Goal: Use online tool/utility: Utilize a website feature to perform a specific function

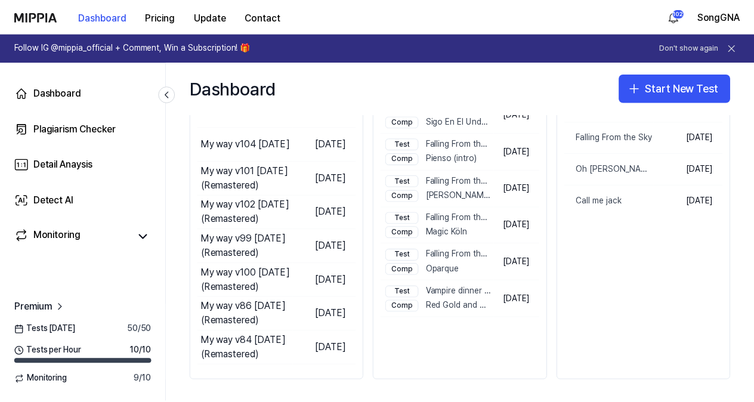
scroll to position [198, 0]
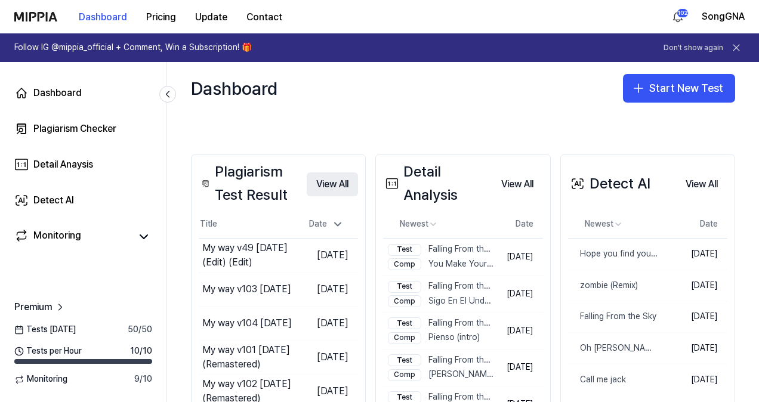
click at [313, 178] on button "View All" at bounding box center [332, 184] width 51 height 24
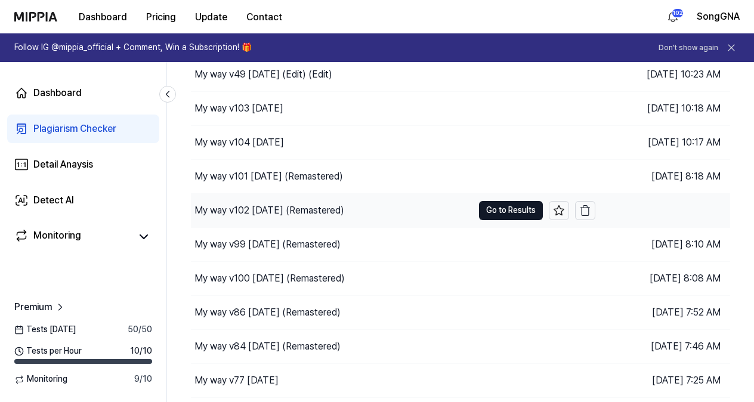
scroll to position [146, 0]
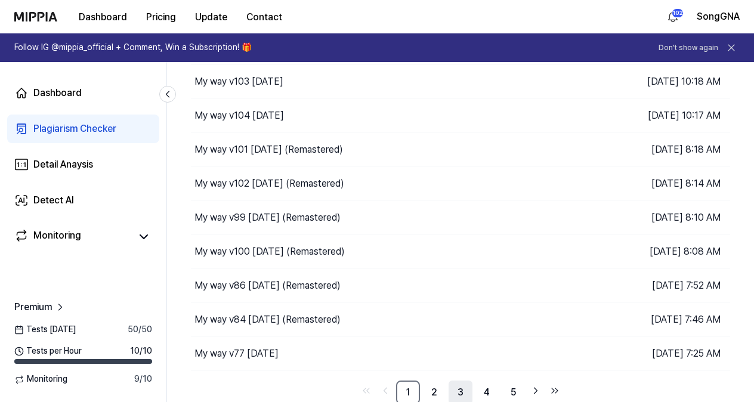
click at [451, 390] on link "3" at bounding box center [461, 393] width 24 height 24
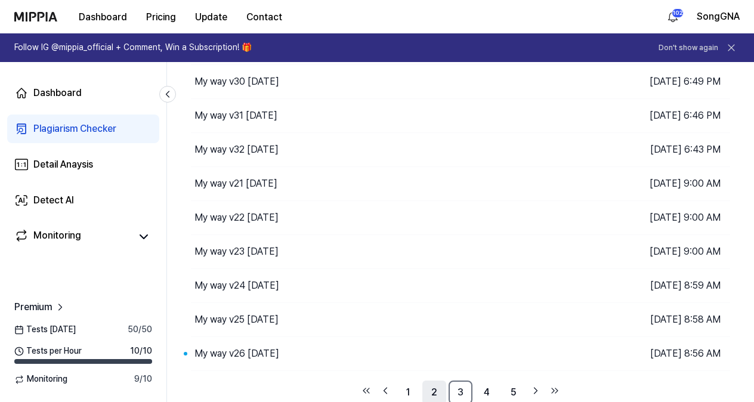
click at [436, 389] on link "2" at bounding box center [435, 393] width 24 height 24
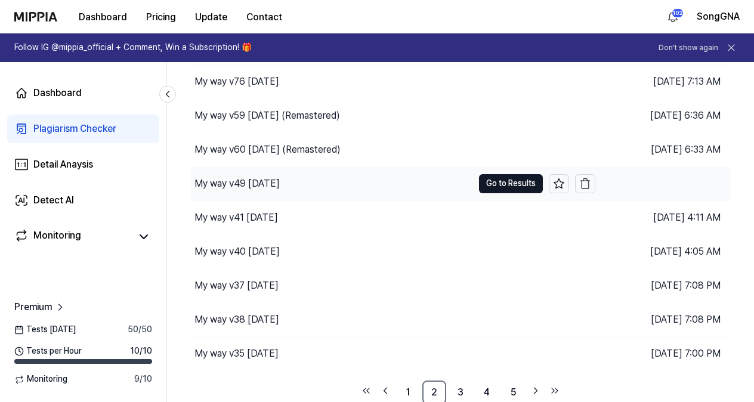
click at [261, 180] on div "My way v49 [DATE]" at bounding box center [237, 184] width 85 height 14
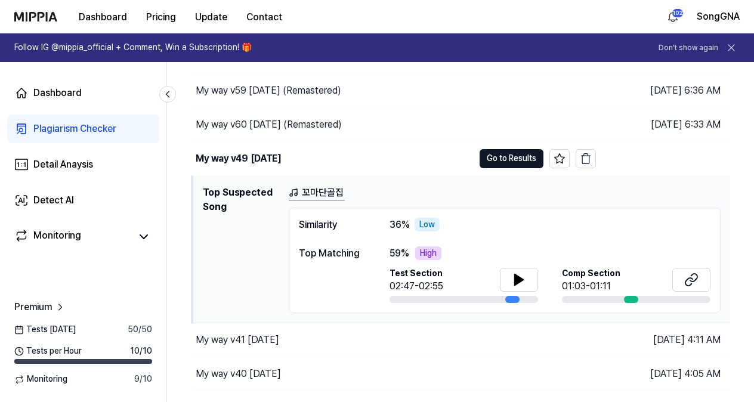
scroll to position [206, 0]
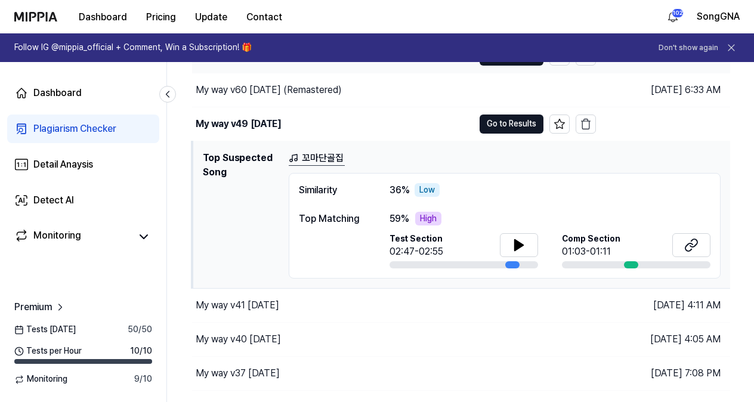
click at [519, 121] on button "Go to Results" at bounding box center [512, 124] width 64 height 19
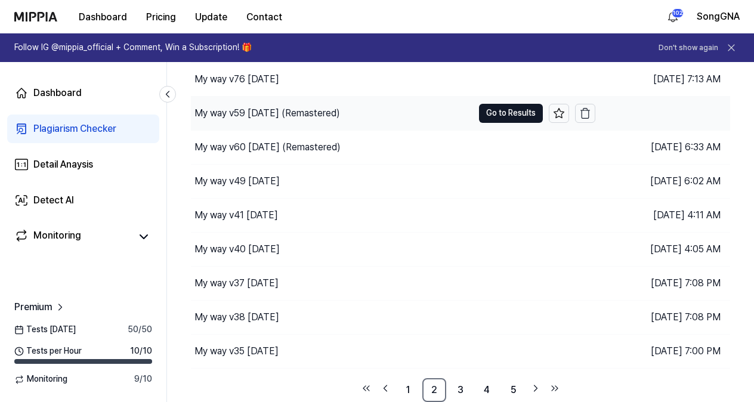
scroll to position [146, 0]
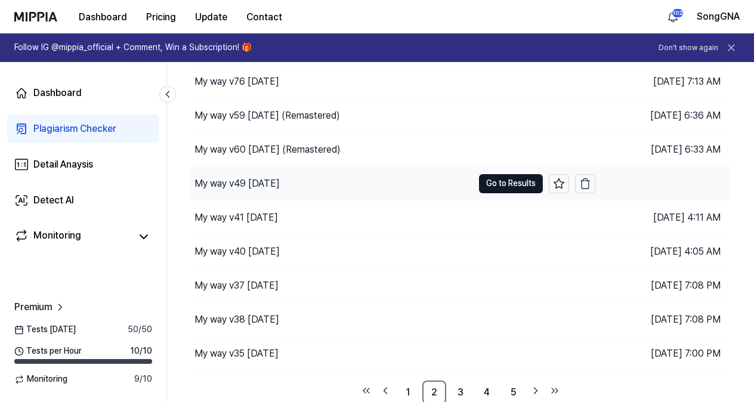
click at [341, 183] on div "My way v49 [DATE]" at bounding box center [332, 183] width 282 height 33
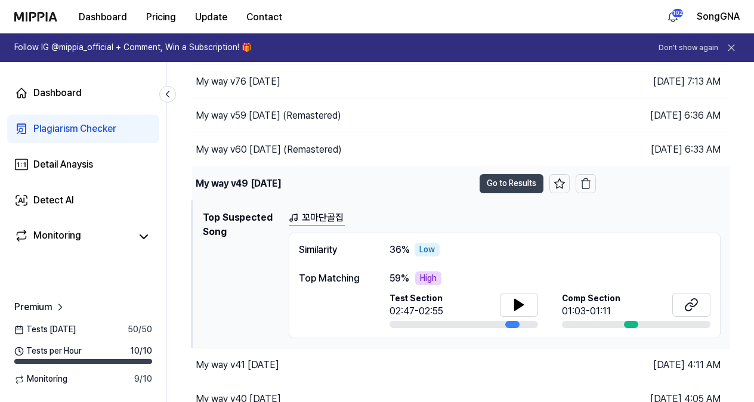
click at [502, 178] on button "Go to Results" at bounding box center [512, 183] width 64 height 19
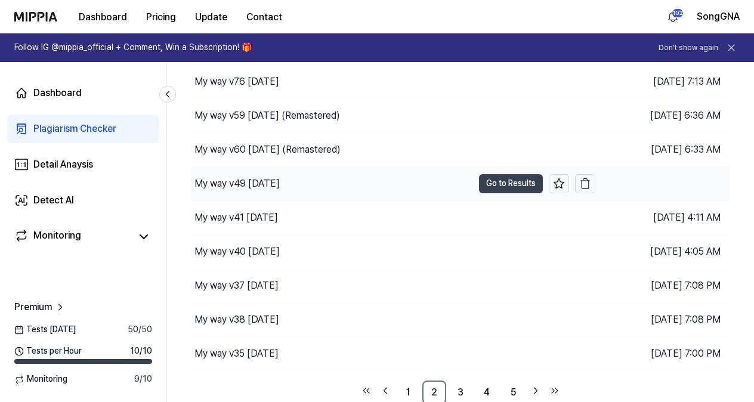
click at [492, 186] on button "Go to Results" at bounding box center [511, 183] width 64 height 19
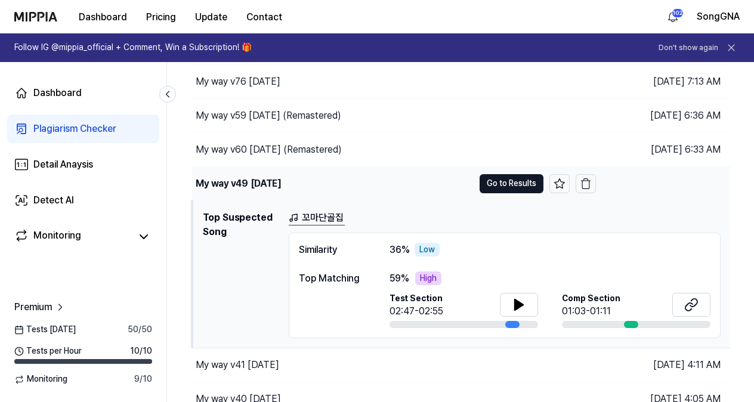
scroll to position [206, 0]
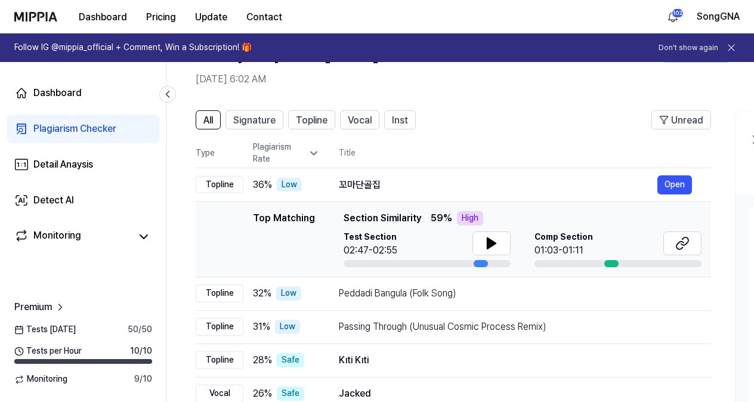
scroll to position [60, 0]
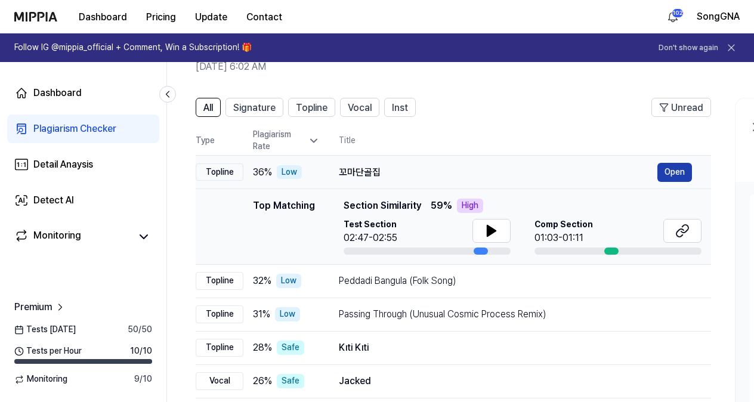
click at [663, 172] on button "Open" at bounding box center [675, 172] width 35 height 19
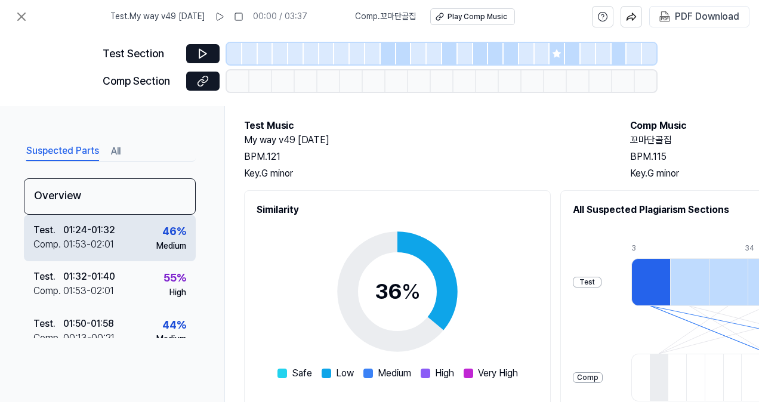
click at [103, 224] on div "01:24 - 01:32" at bounding box center [89, 230] width 52 height 14
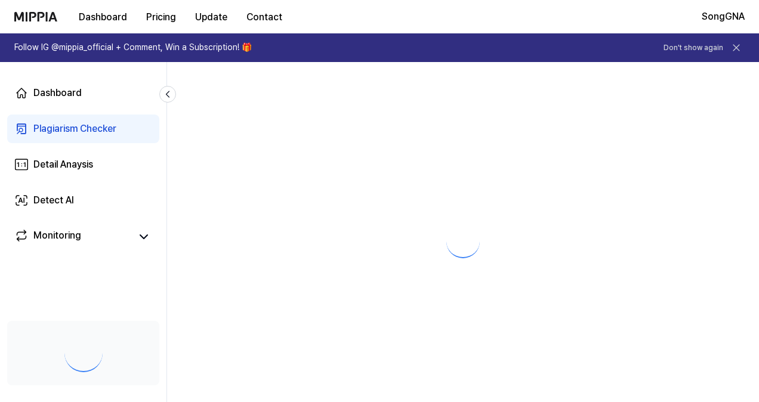
click at [76, 127] on div "Plagiarism Checker" at bounding box center [74, 129] width 83 height 14
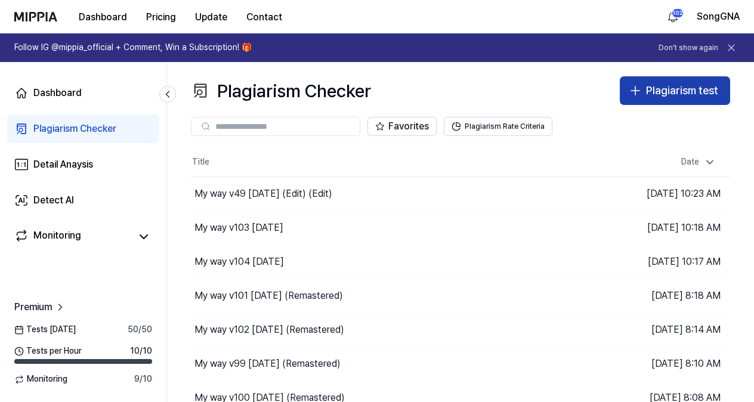
click at [683, 88] on div "Plagiarism test" at bounding box center [682, 90] width 72 height 17
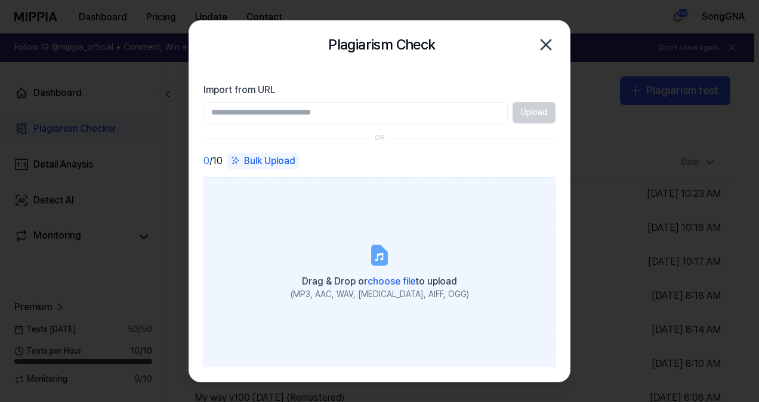
click at [261, 205] on label "Drag & Drop or choose file to upload (MP3, AAC, WAV, [MEDICAL_DATA], AIFF, OGG)" at bounding box center [380, 272] width 352 height 190
click at [0, 0] on input "Drag & Drop or choose file to upload (MP3, AAC, WAV, [MEDICAL_DATA], AIFF, OGG)" at bounding box center [0, 0] width 0 height 0
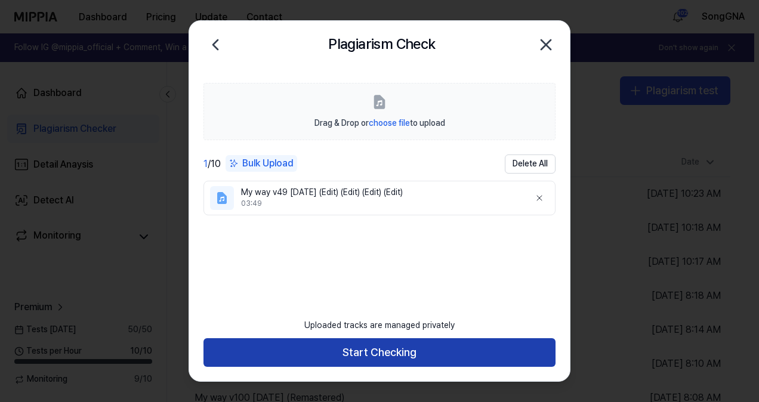
click at [388, 350] on button "Start Checking" at bounding box center [380, 352] width 352 height 29
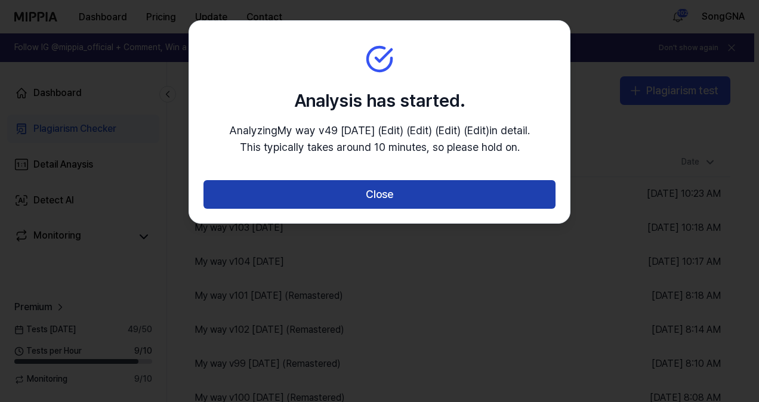
click at [416, 193] on button "Close" at bounding box center [380, 194] width 352 height 29
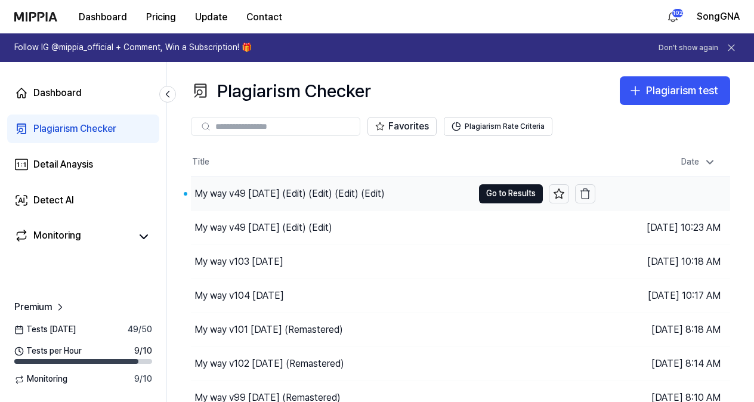
click at [328, 190] on div "My way v49 [DATE] (Edit) (Edit) (Edit) (Edit)" at bounding box center [290, 194] width 190 height 14
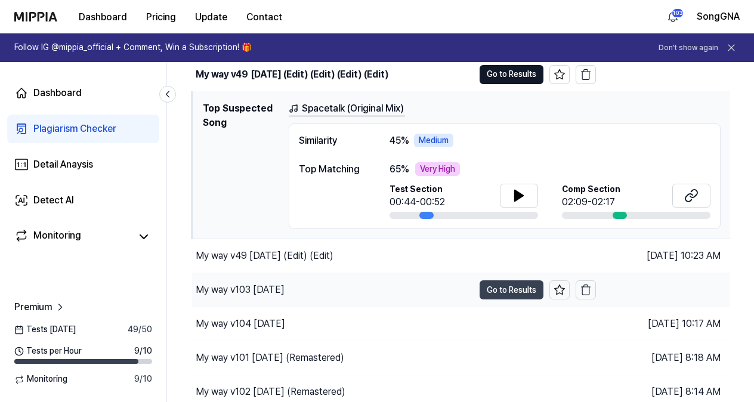
scroll to position [60, 0]
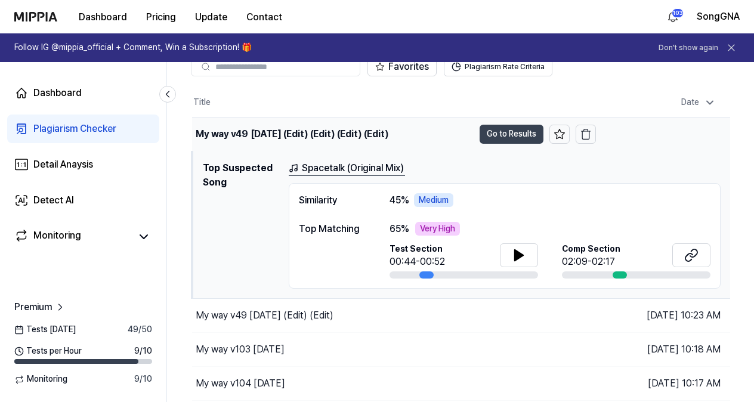
click at [500, 133] on button "Go to Results" at bounding box center [512, 134] width 64 height 19
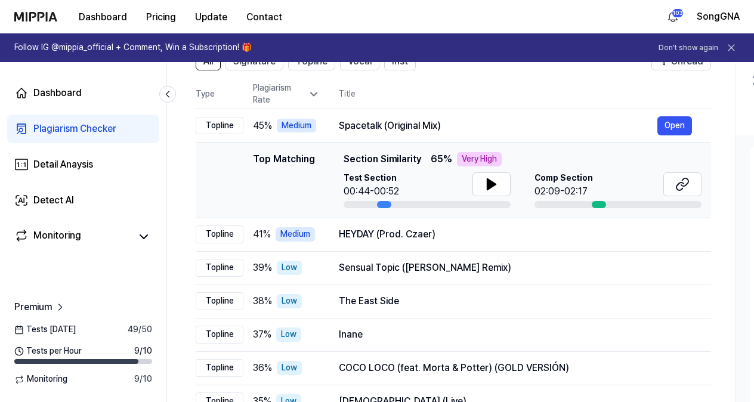
scroll to position [119, 0]
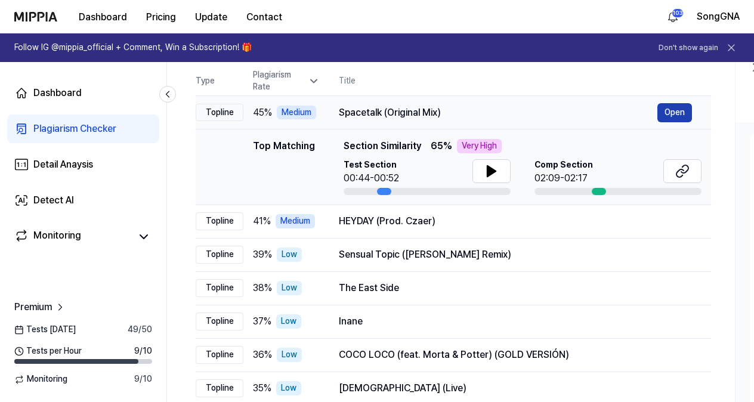
click at [689, 113] on button "Open" at bounding box center [675, 112] width 35 height 19
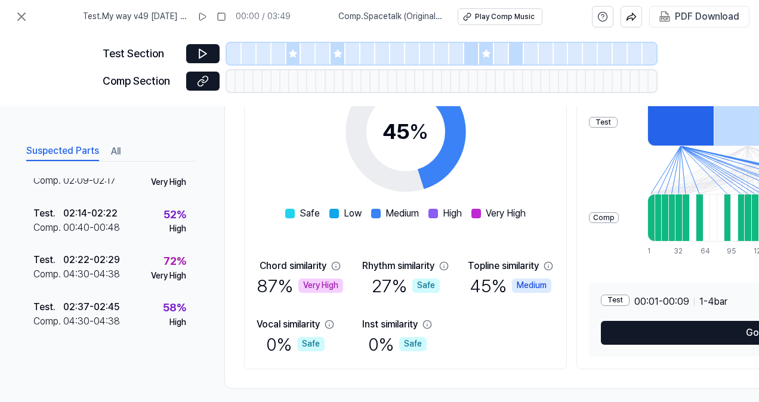
scroll to position [234, 0]
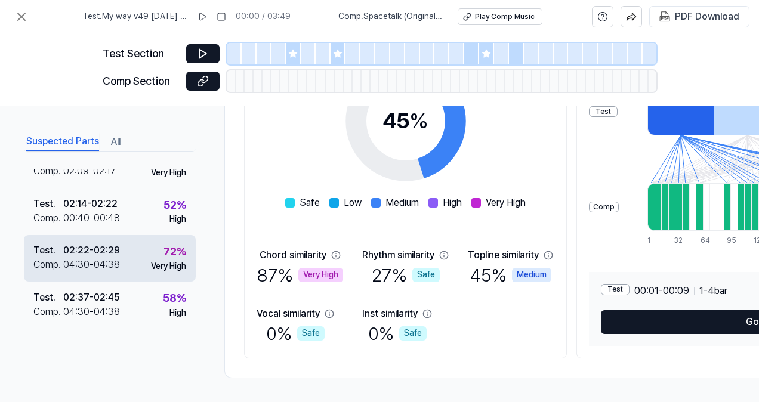
click at [72, 261] on div "04:30 - 04:38" at bounding box center [91, 265] width 57 height 14
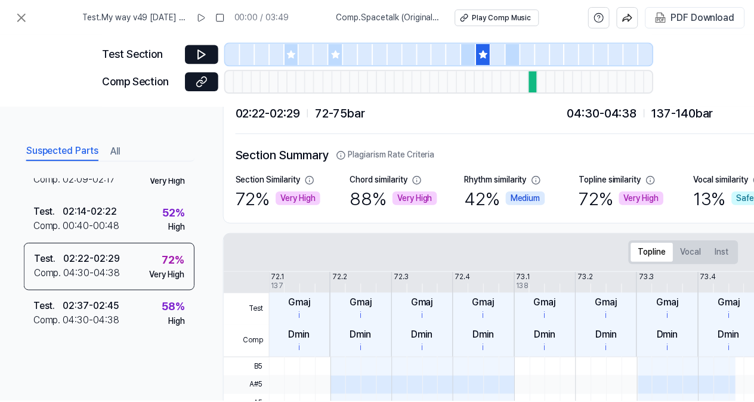
scroll to position [113, 0]
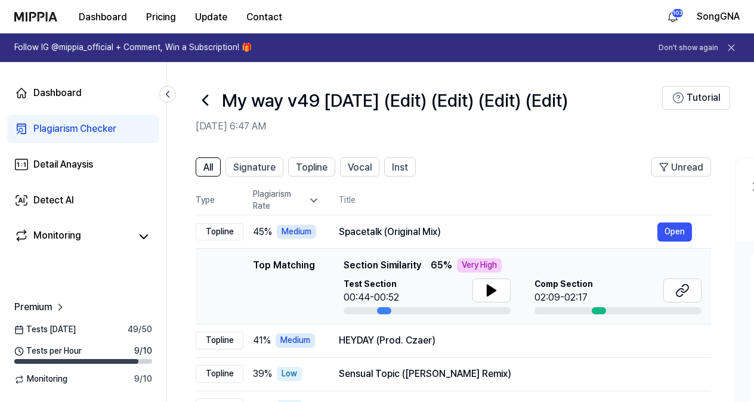
click at [73, 124] on div "Plagiarism Checker" at bounding box center [74, 129] width 83 height 14
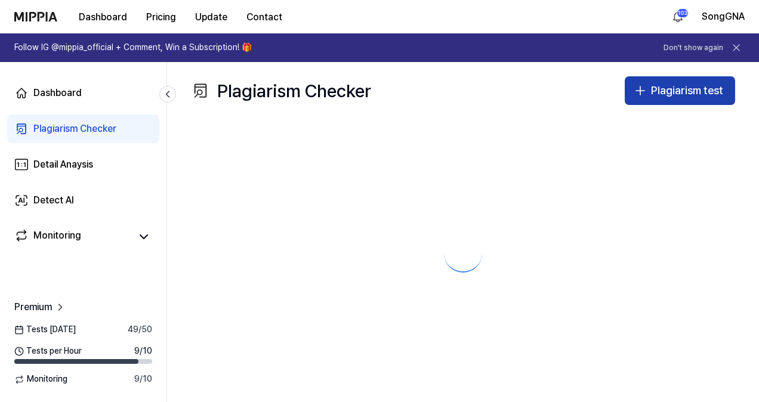
click at [677, 87] on div "Plagiarism test" at bounding box center [687, 90] width 72 height 17
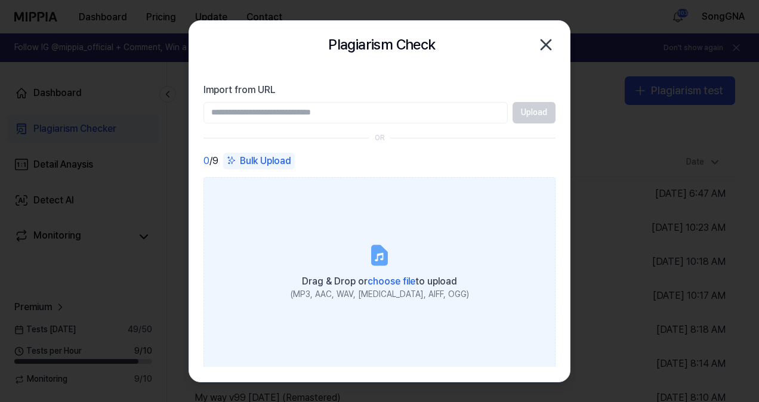
click at [306, 222] on label "Drag & Drop or choose file to upload (MP3, AAC, WAV, [MEDICAL_DATA], AIFF, OGG)" at bounding box center [380, 272] width 352 height 190
click at [0, 0] on input "Drag & Drop or choose file to upload (MP3, AAC, WAV, [MEDICAL_DATA], AIFF, OGG)" at bounding box center [0, 0] width 0 height 0
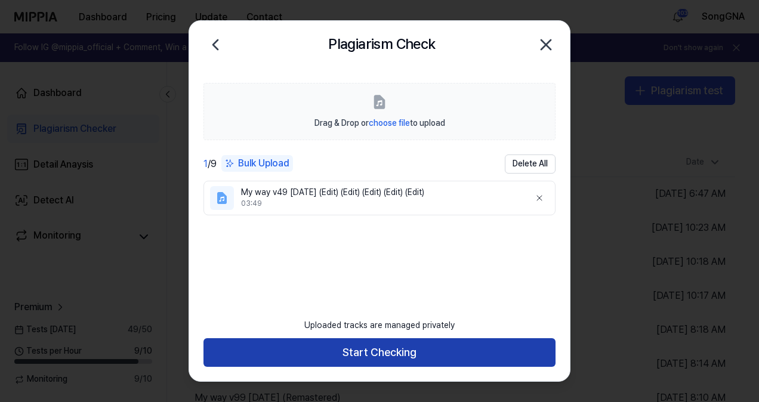
click at [408, 358] on button "Start Checking" at bounding box center [380, 352] width 352 height 29
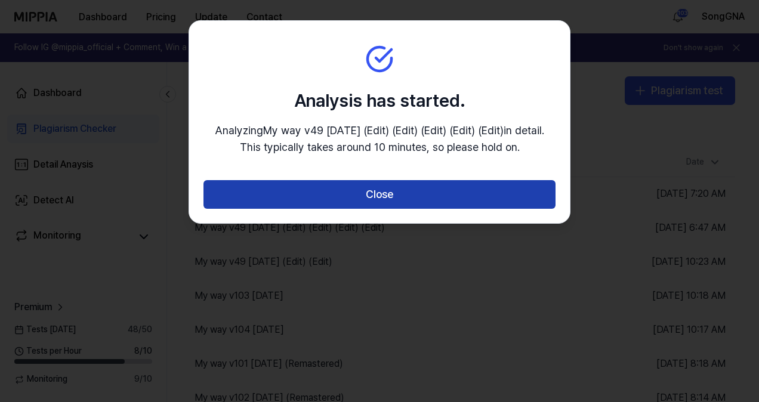
click at [409, 193] on button "Close" at bounding box center [380, 194] width 352 height 29
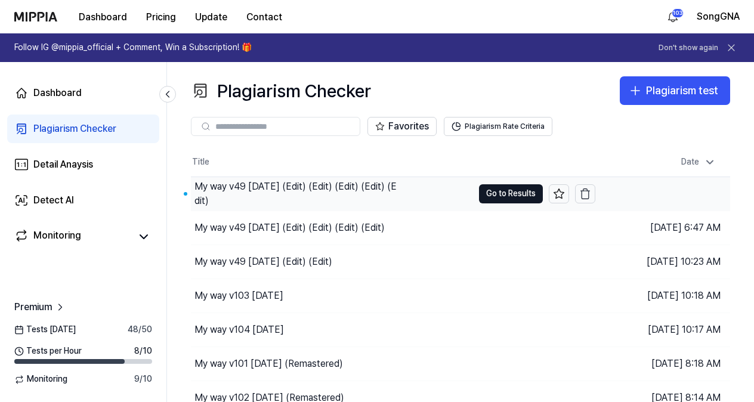
click at [290, 190] on div "My way v49 [DATE] (Edit) (Edit) (Edit) (Edit) (Edit)" at bounding box center [298, 194] width 207 height 29
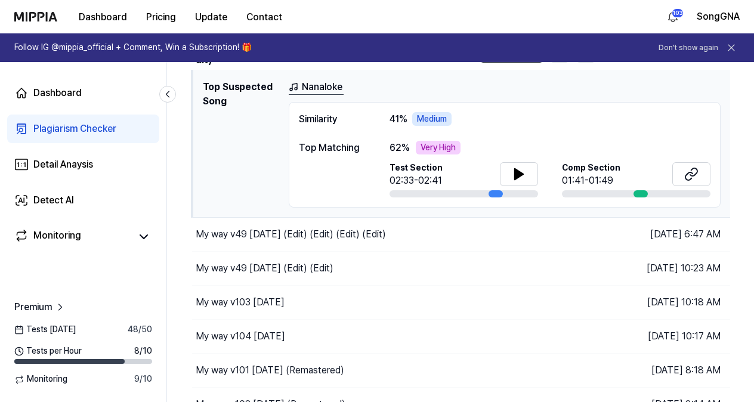
scroll to position [179, 0]
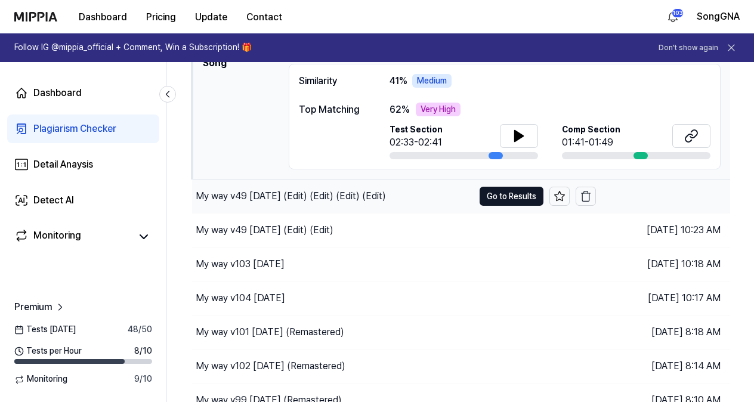
click at [284, 193] on div "My way v49 [DATE] (Edit) (Edit) (Edit) (Edit)" at bounding box center [291, 196] width 190 height 14
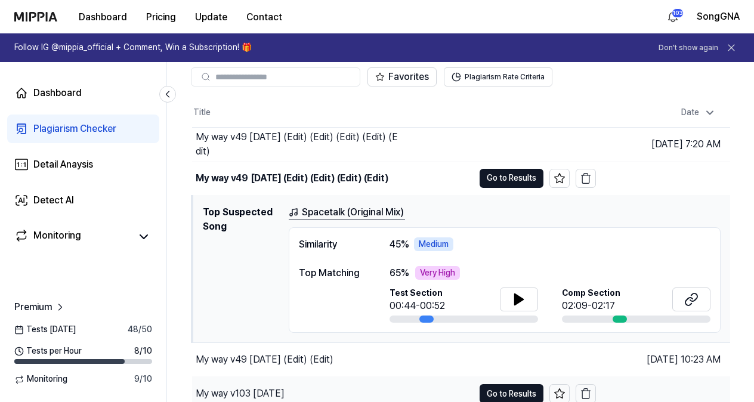
scroll to position [0, 0]
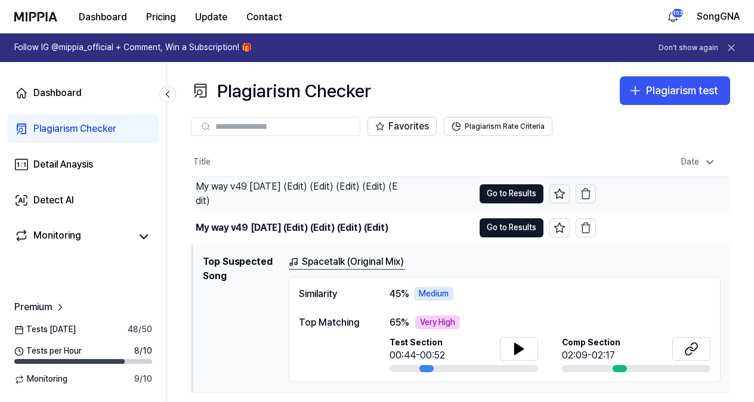
click at [283, 190] on div "My way v49 [DATE] (Edit) (Edit) (Edit) (Edit) (Edit)" at bounding box center [299, 194] width 207 height 29
